Goal: Task Accomplishment & Management: Manage account settings

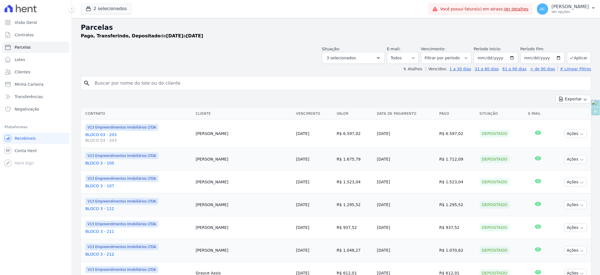
select select
click at [23, 48] on span "Parcelas" at bounding box center [23, 47] width 16 height 6
select select
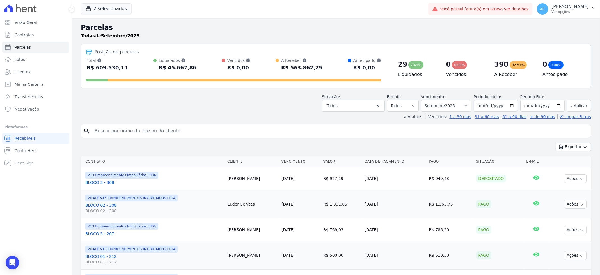
click at [346, 98] on div "Situação: Agendado Em Aberto Pago Processando Cancelado Vencido Transferindo De…" at bounding box center [353, 103] width 63 height 18
click at [344, 111] on div "Agendado Em Aberto Pago Processando Cancelado Vencido Transferindo Depositado P…" at bounding box center [353, 106] width 63 height 12
click at [344, 110] on button "Todos" at bounding box center [353, 106] width 63 height 12
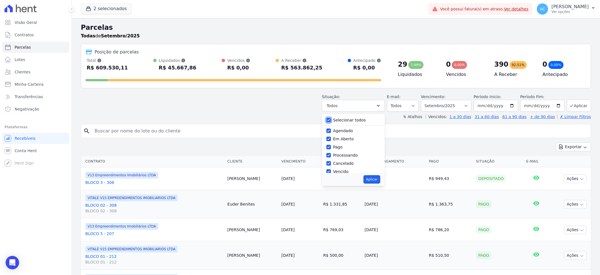
click at [331, 120] on input "Selecionar todos" at bounding box center [328, 120] width 4 height 4
checkbox input "false"
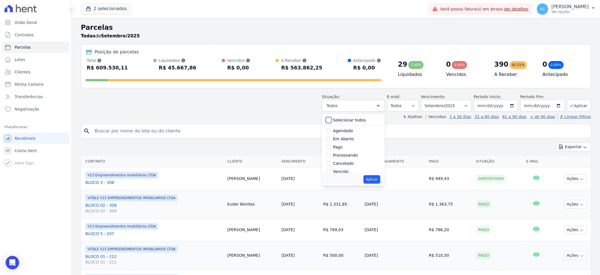
checkbox input "false"
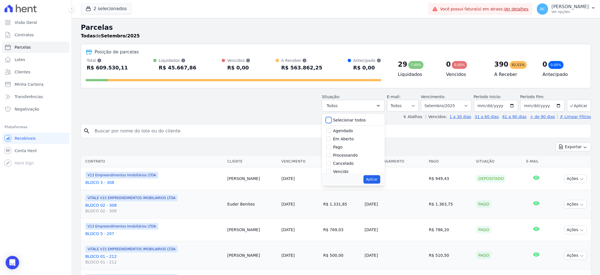
checkbox input "false"
click at [331, 148] on input "Pago" at bounding box center [328, 147] width 4 height 4
checkbox input "true"
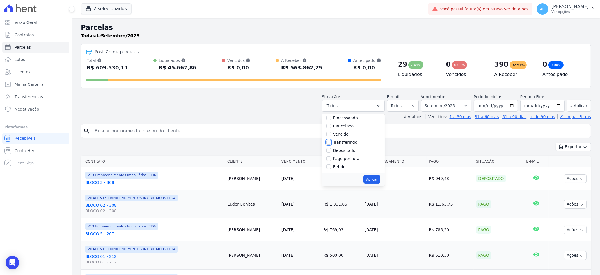
click at [331, 142] on input "Transferindo" at bounding box center [328, 142] width 4 height 4
checkbox input "true"
click at [330, 150] on input "Depositado" at bounding box center [328, 150] width 4 height 4
checkbox input "true"
click at [376, 181] on button "Aplicar" at bounding box center [371, 179] width 17 height 8
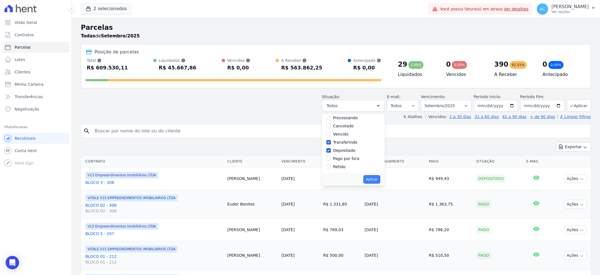
select select "paid"
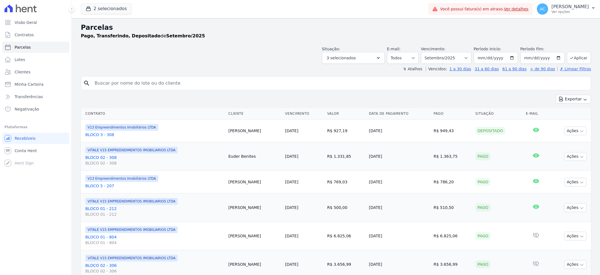
select select
click at [480, 52] on input "2025-09-01" at bounding box center [496, 58] width 44 height 12
type input "[DATE]"
click at [576, 61] on button "Aplicar" at bounding box center [579, 58] width 24 height 12
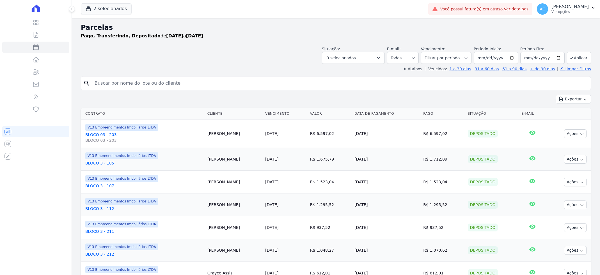
select select
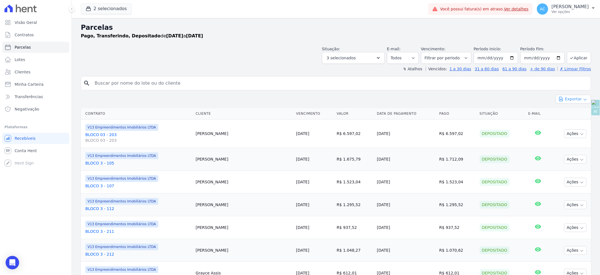
click at [573, 99] on button "Exportar" at bounding box center [573, 99] width 35 height 9
click at [573, 123] on span "Exportar CSV" at bounding box center [573, 122] width 30 height 6
